Goal: Task Accomplishment & Management: Use online tool/utility

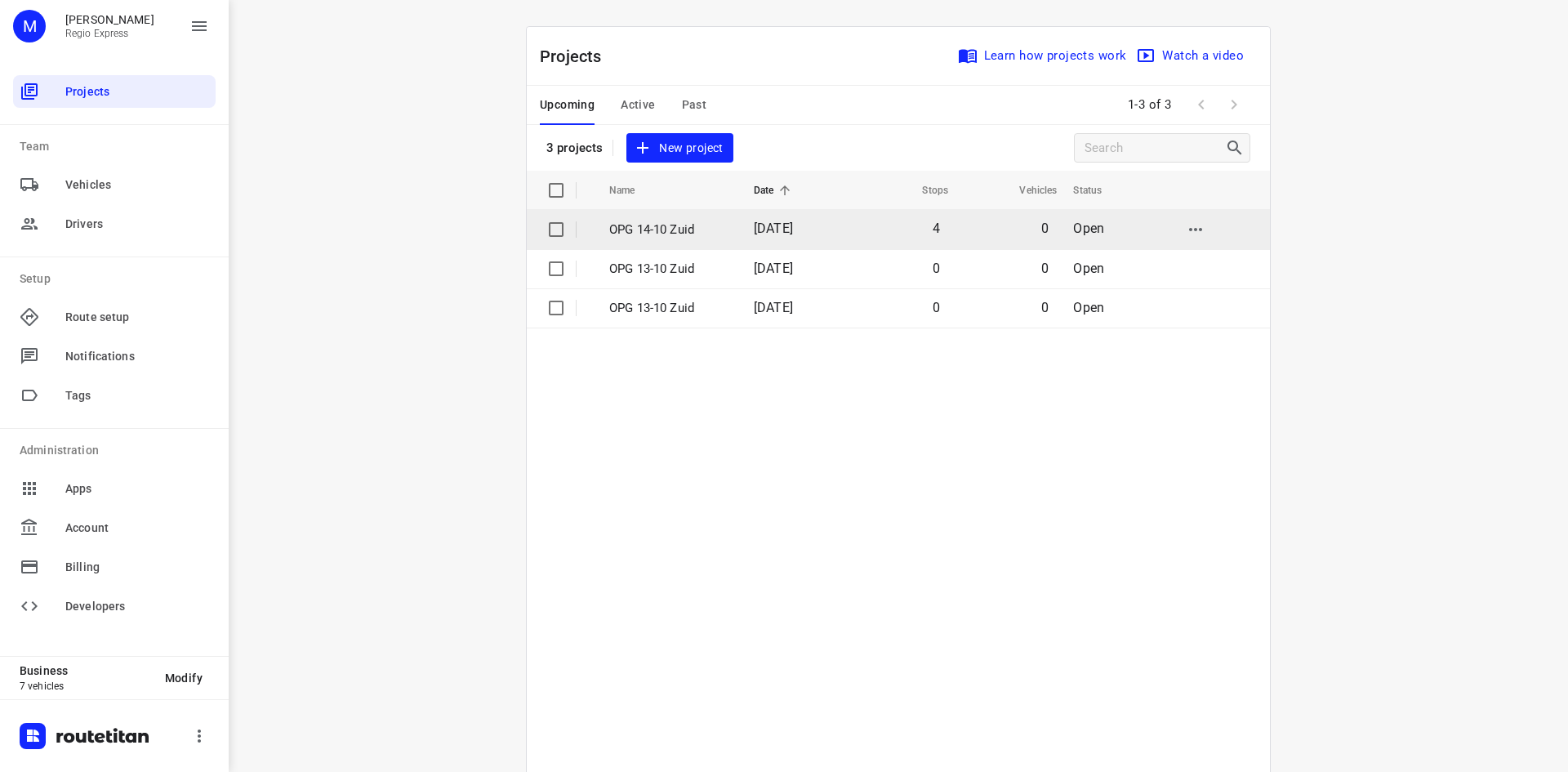
click at [661, 217] on td "OPG 14-10 Zuid" at bounding box center [666, 229] width 148 height 39
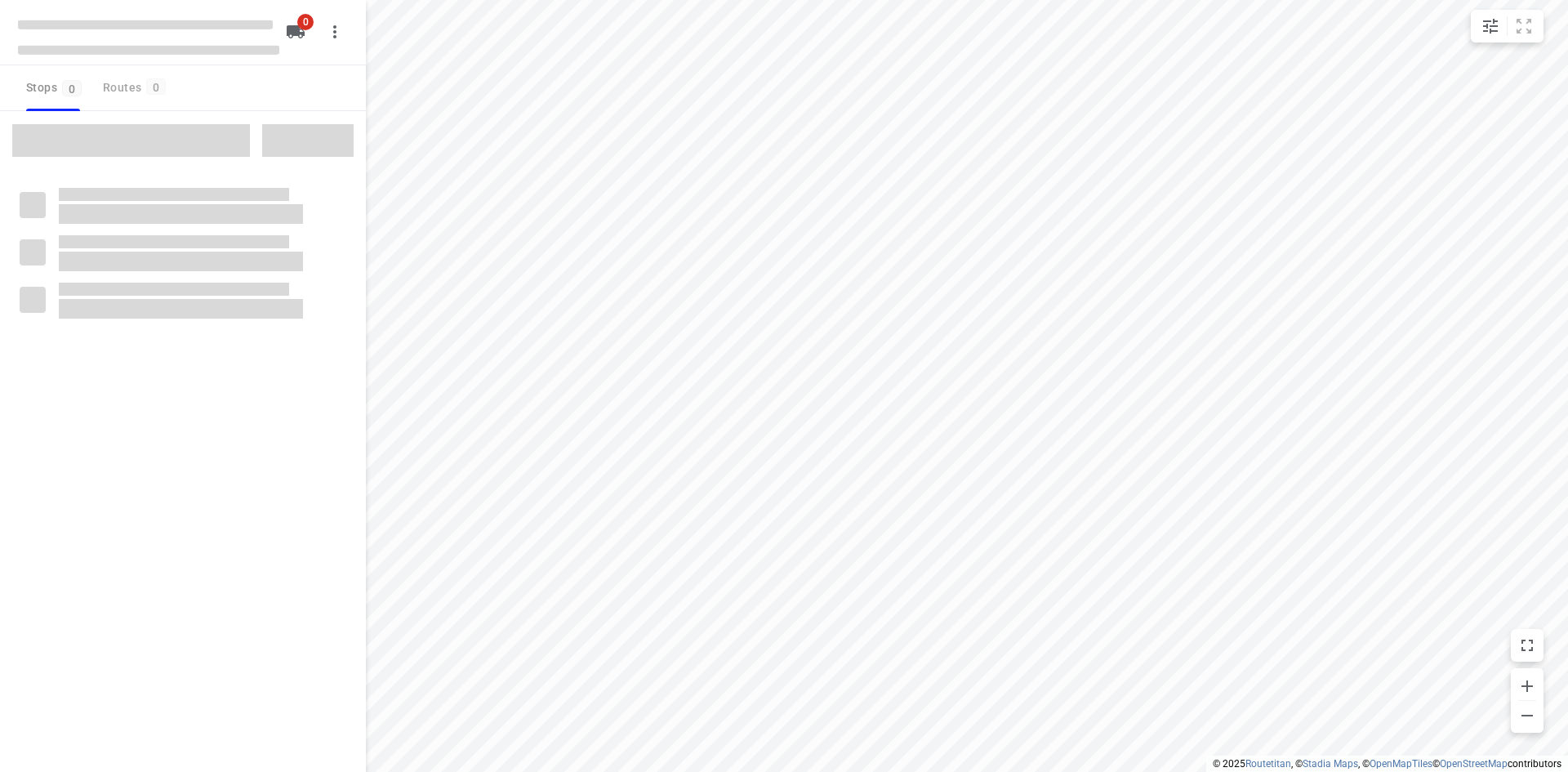
type input "distance"
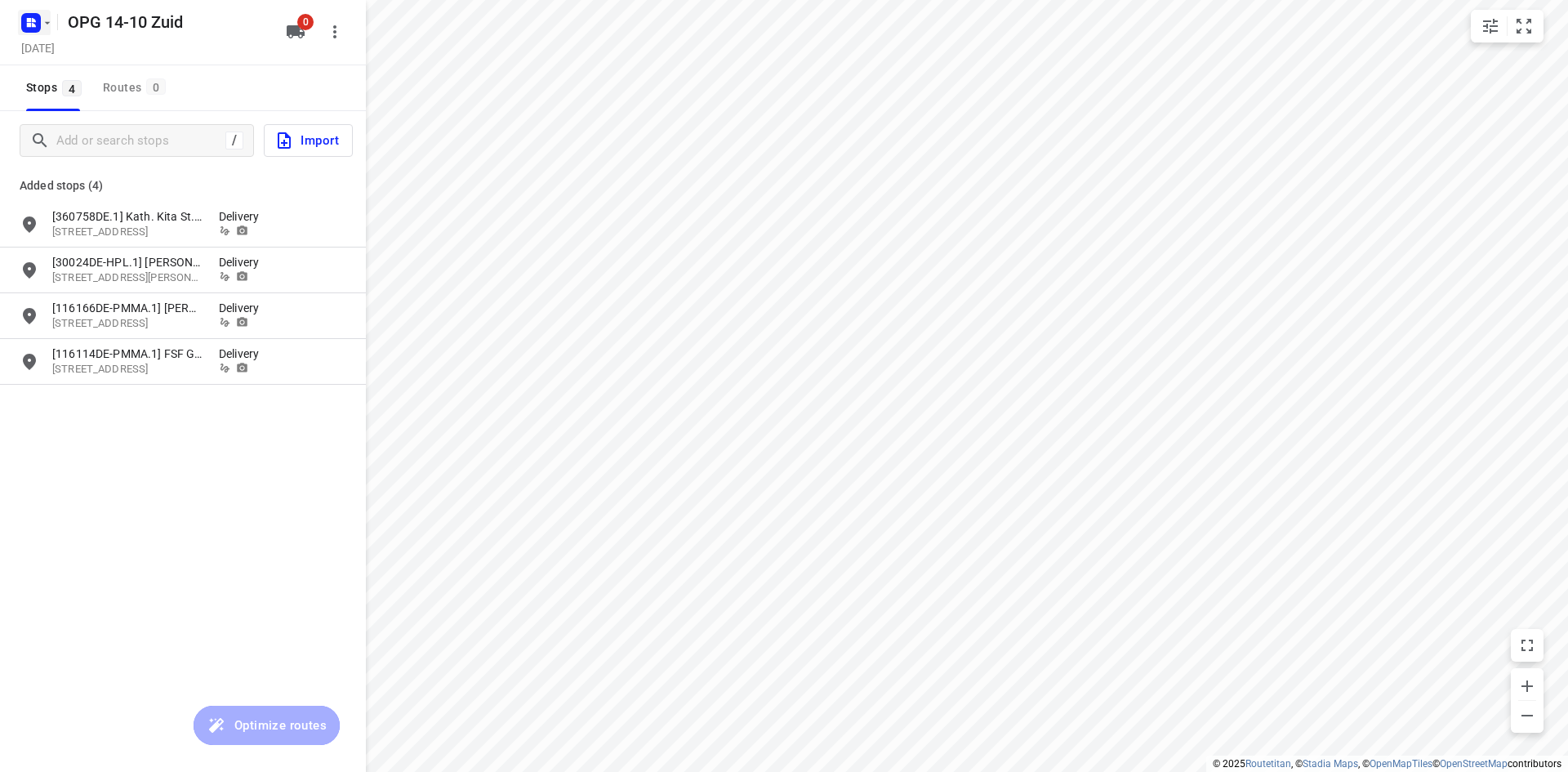
click at [39, 23] on rect "button" at bounding box center [31, 23] width 20 height 20
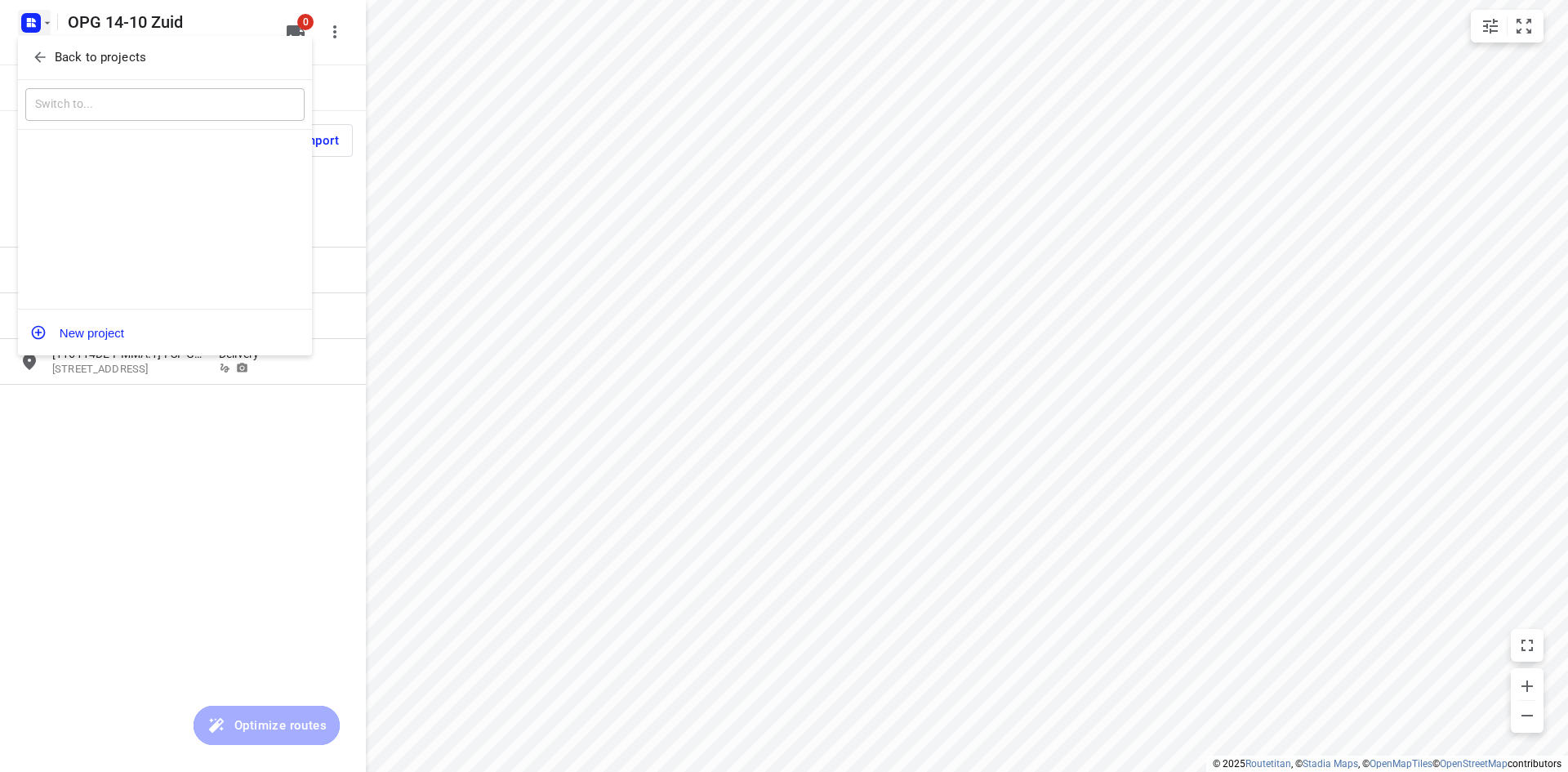
click at [55, 75] on div "Back to projects ​ New project" at bounding box center [165, 195] width 294 height 320
click at [77, 47] on button "Back to projects" at bounding box center [165, 57] width 279 height 27
